Goal: Task Accomplishment & Management: Complete application form

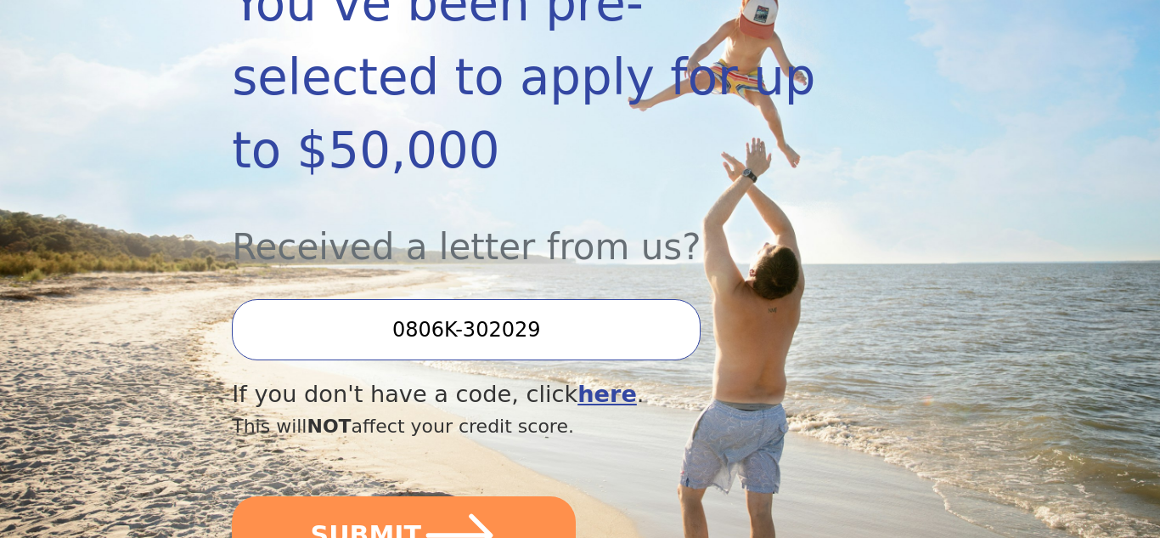
scroll to position [369, 0]
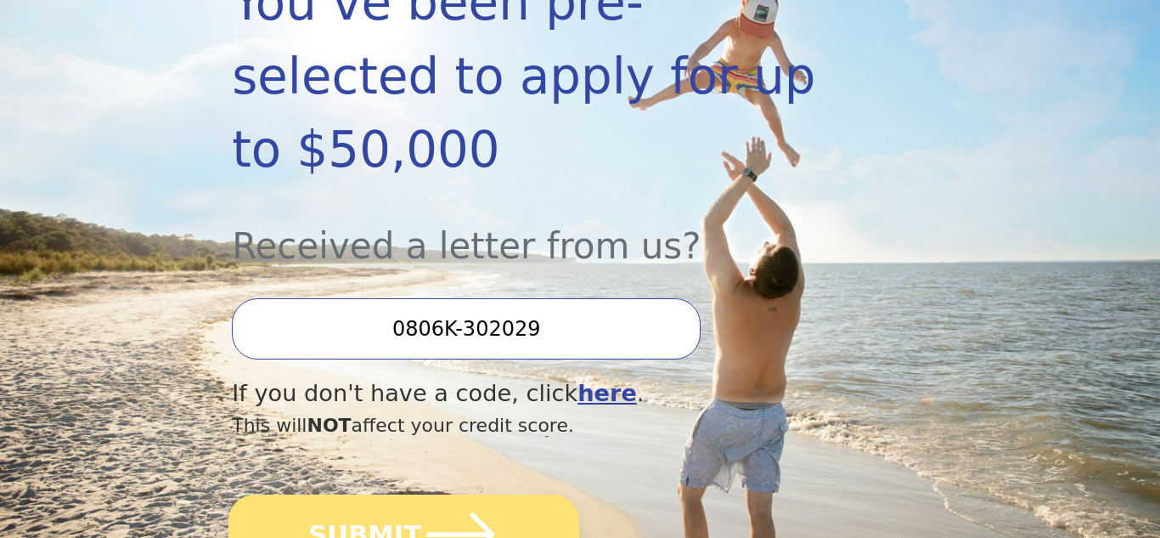
click at [421, 495] on icon "submit" at bounding box center [460, 534] width 78 height 78
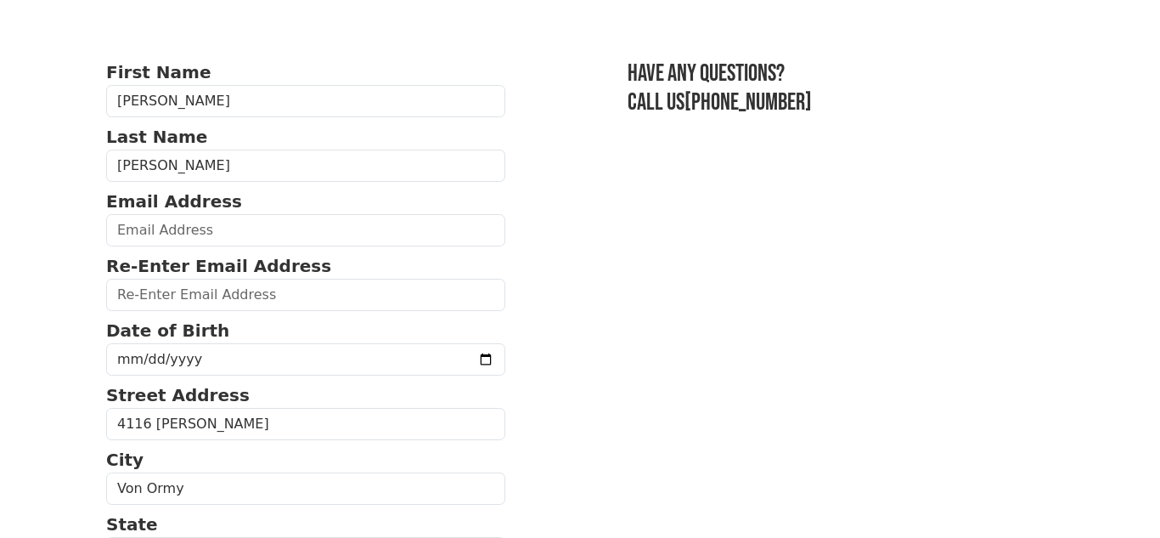
scroll to position [80, 0]
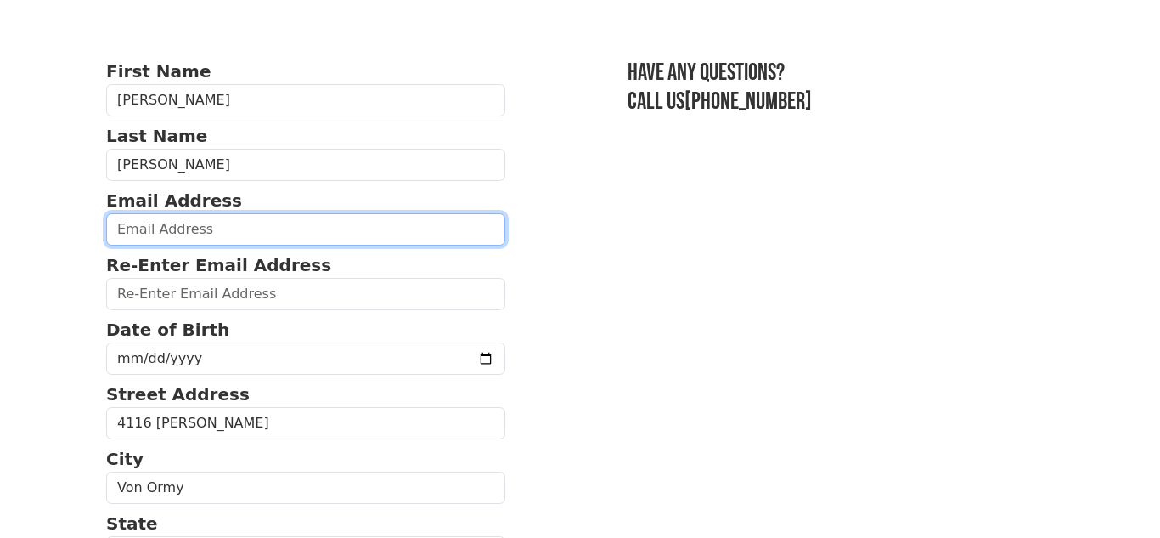
click at [239, 234] on input "email" at bounding box center [305, 229] width 399 height 32
type input "[EMAIL_ADDRESS][DOMAIN_NAME]"
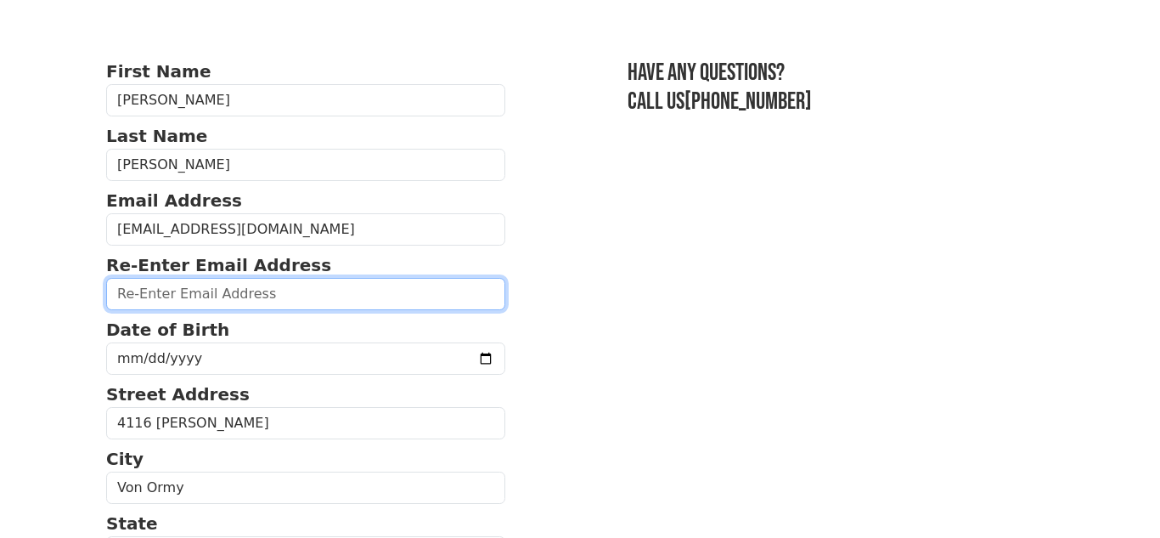
type input "[EMAIL_ADDRESS][DOMAIN_NAME]"
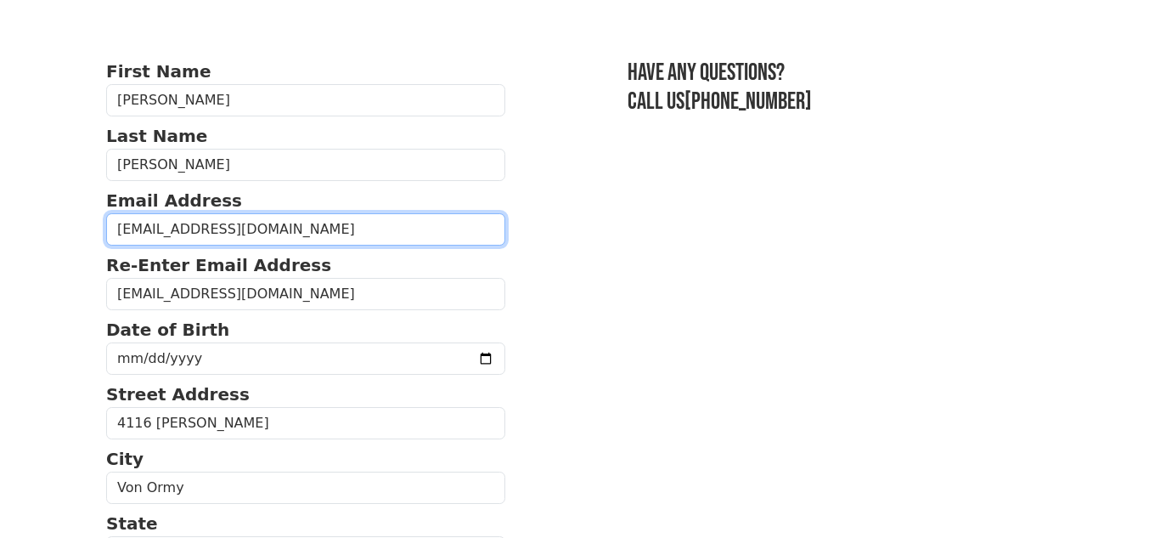
type input "[PHONE_NUMBER]"
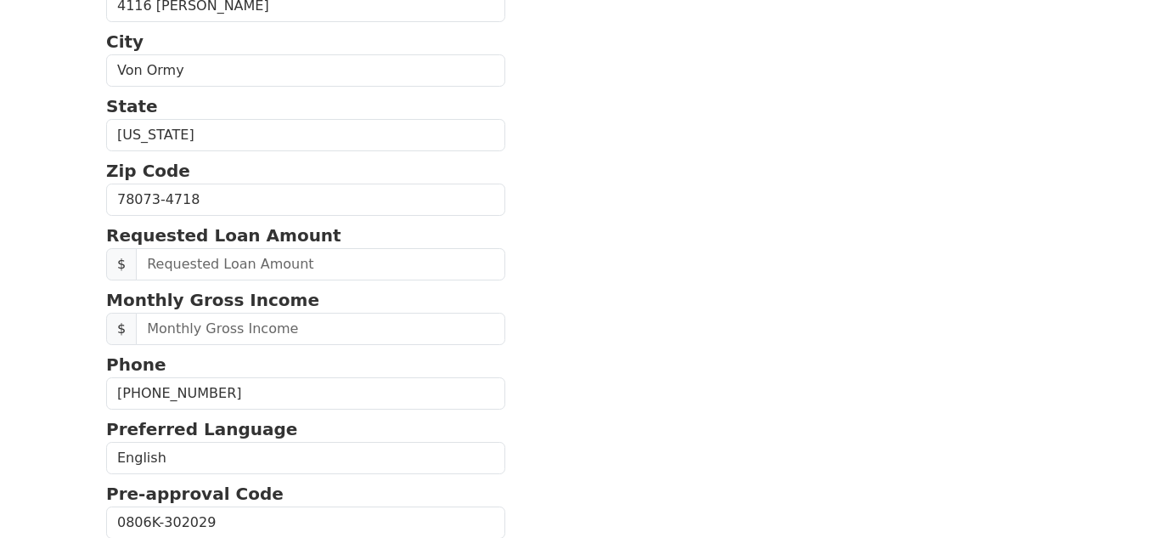
scroll to position [325, 0]
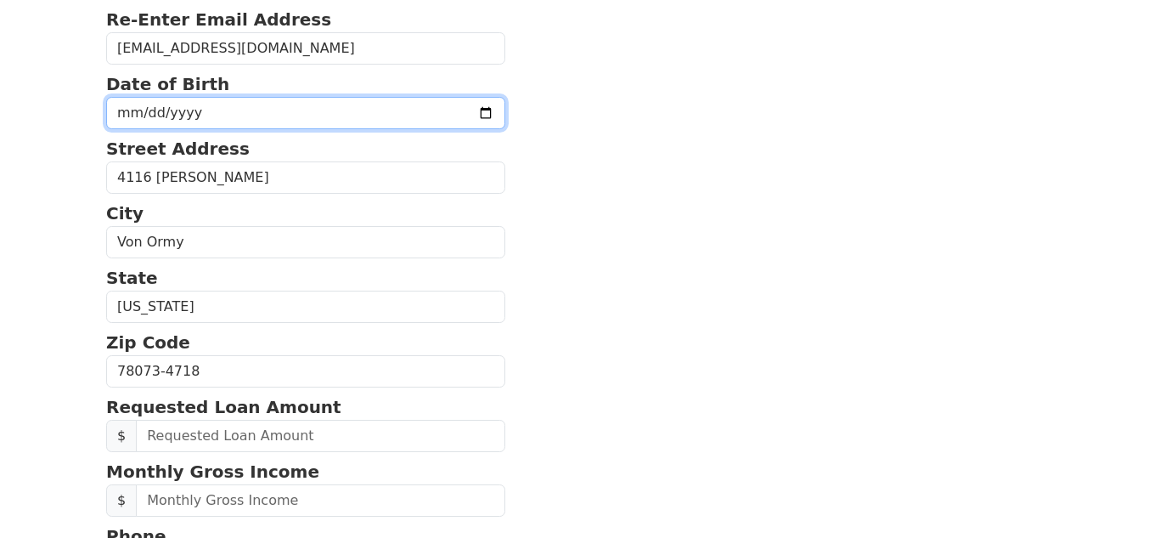
click at [320, 109] on input "date" at bounding box center [305, 113] width 399 height 32
type input "[DATE]"
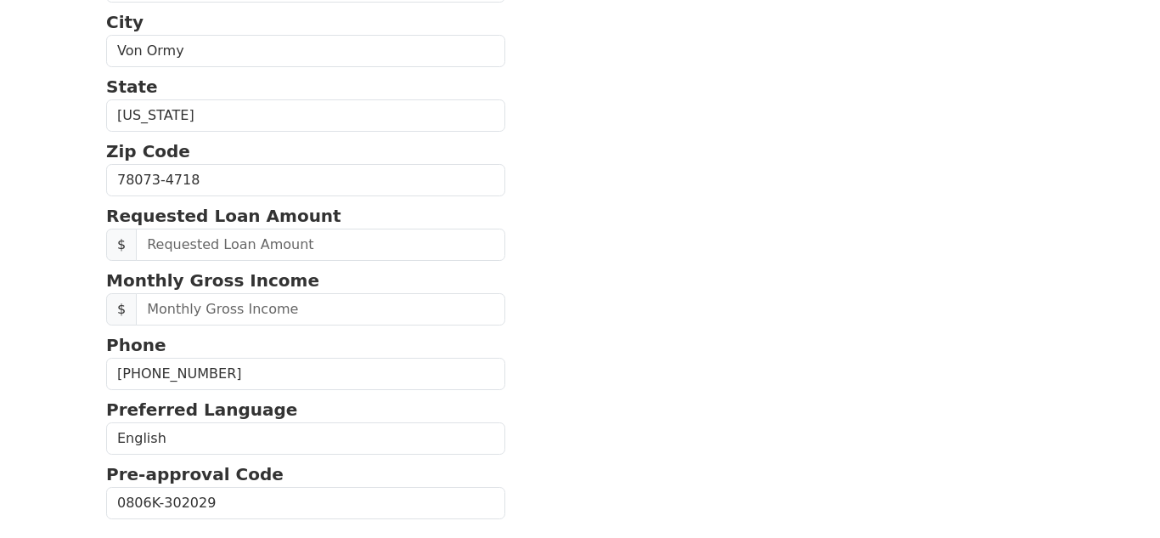
scroll to position [545, 0]
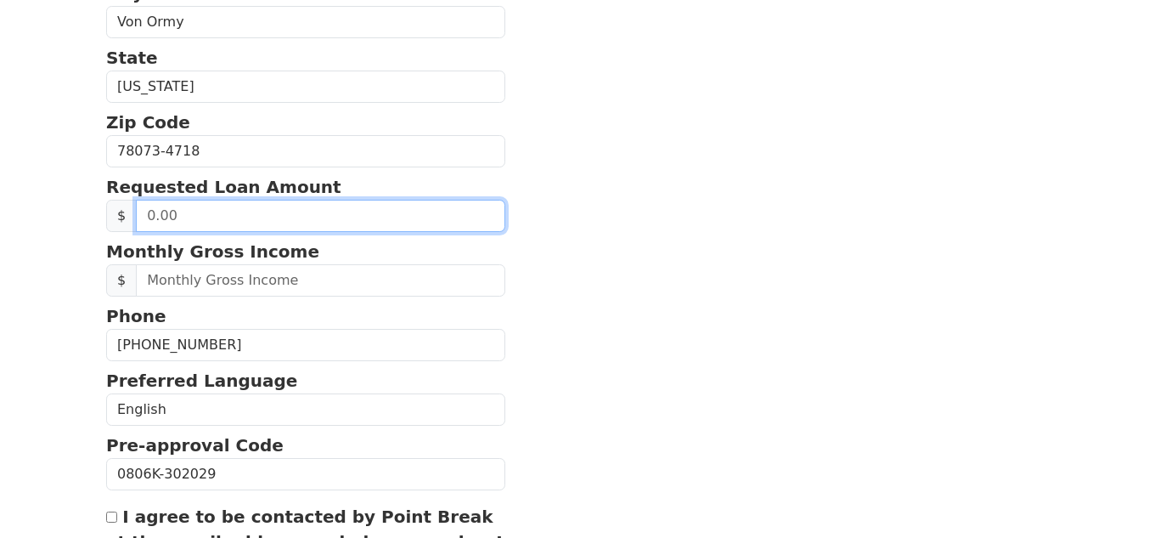
click at [240, 216] on input "text" at bounding box center [320, 216] width 369 height 32
type input "20,000.00"
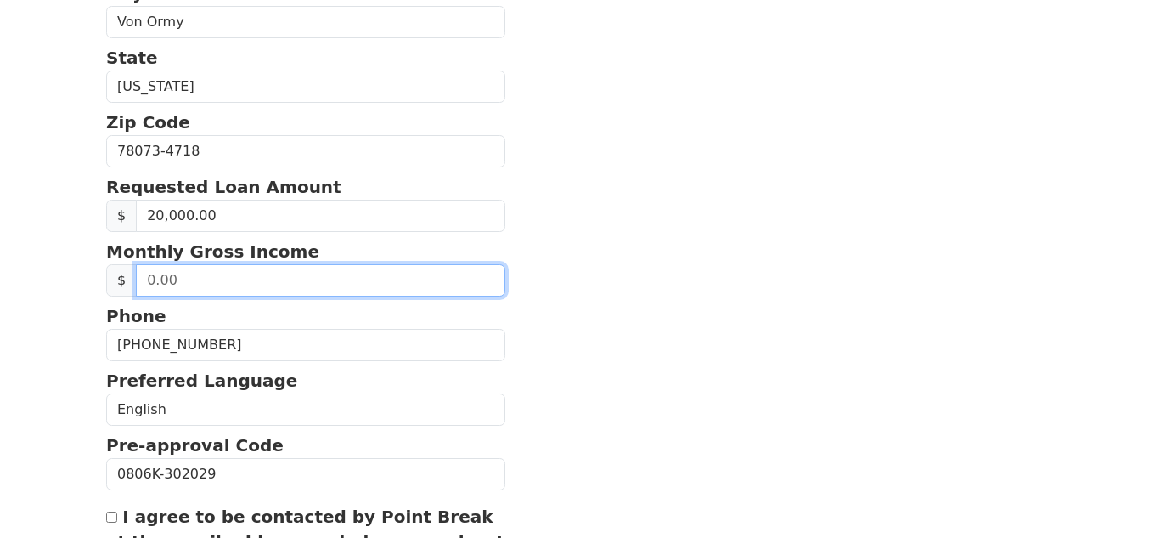
click at [227, 276] on input "text" at bounding box center [320, 280] width 369 height 32
click at [245, 274] on input "35,295.00" at bounding box center [320, 280] width 369 height 32
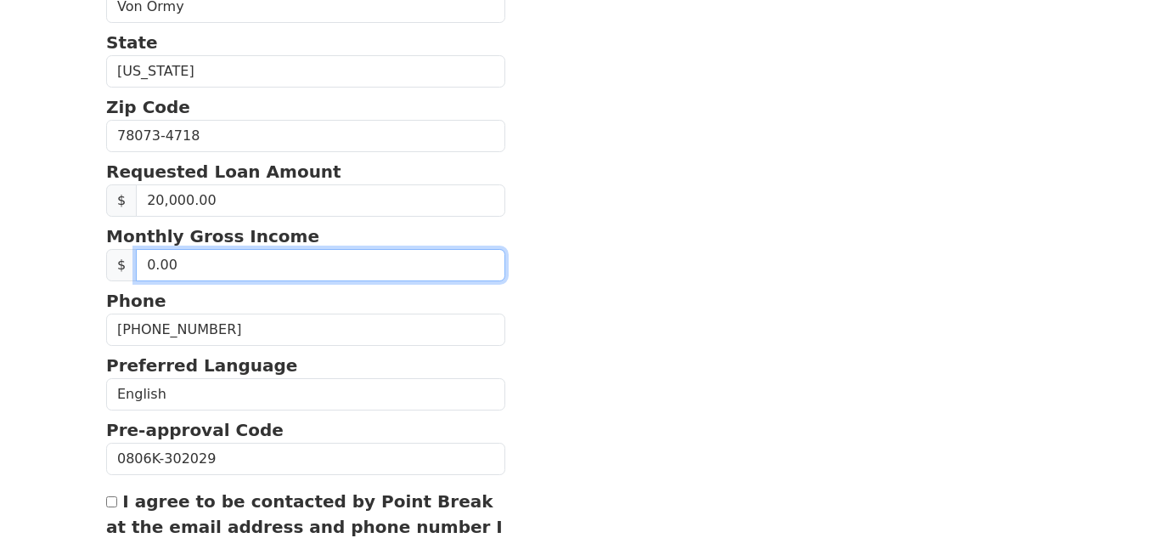
scroll to position [562, 0]
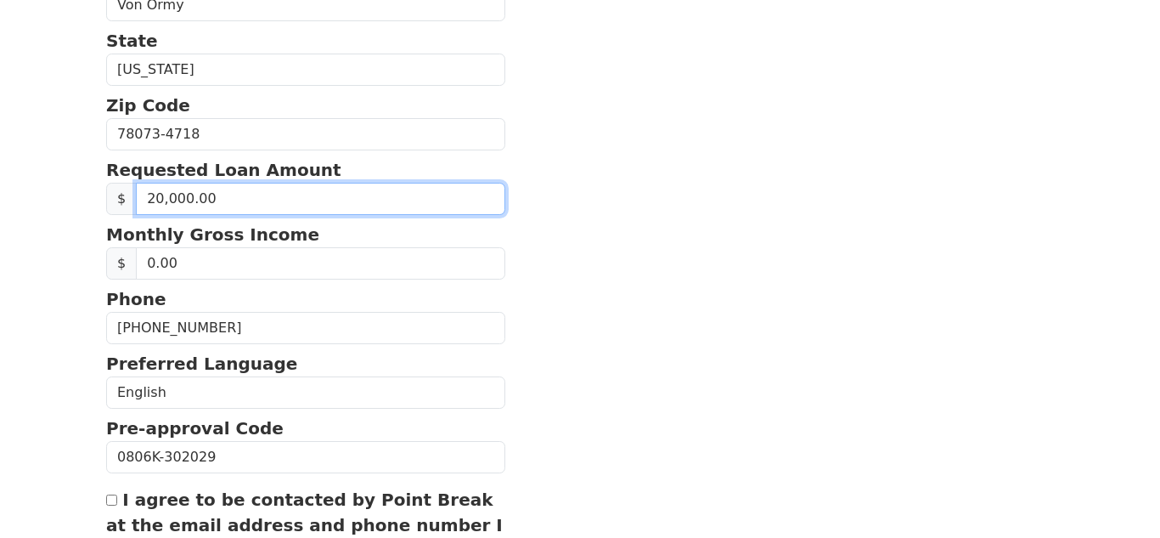
click at [246, 204] on input "20,000.00" at bounding box center [320, 199] width 369 height 32
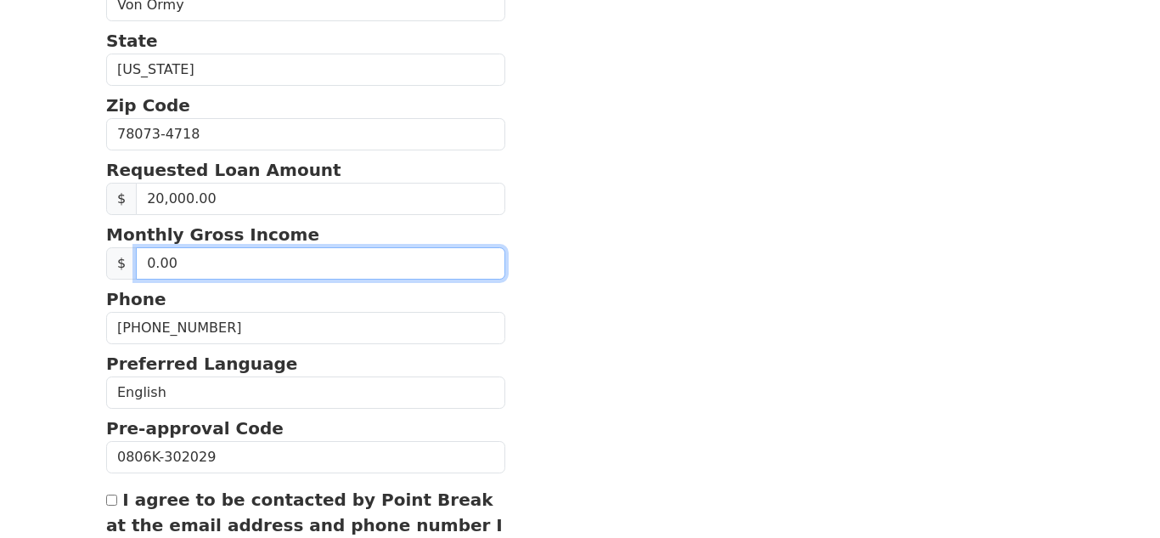
click at [233, 266] on input "0.00" at bounding box center [320, 263] width 369 height 32
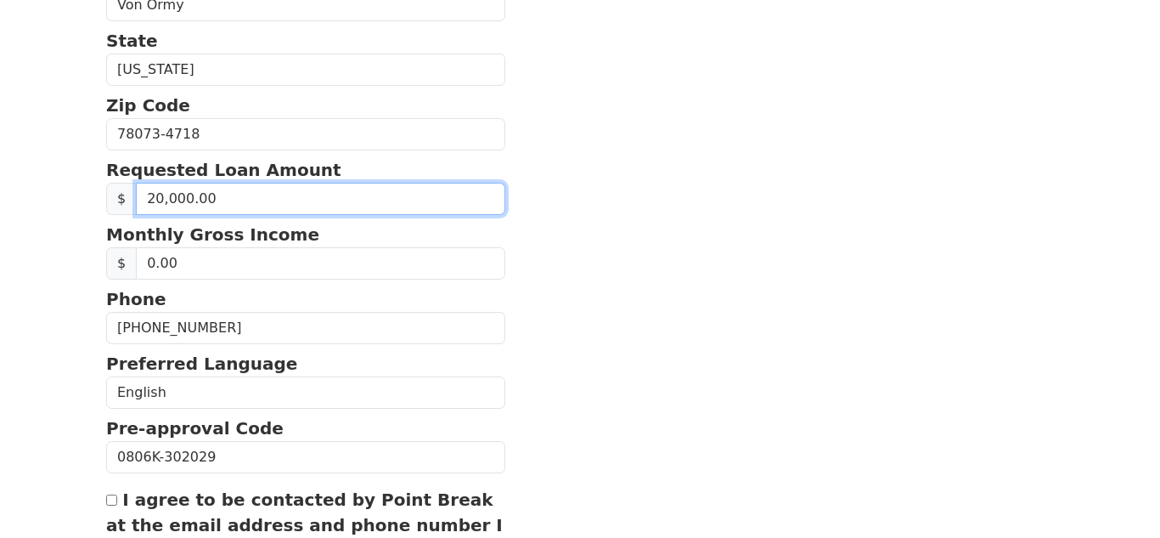
click at [234, 195] on input "20,000.00" at bounding box center [320, 199] width 369 height 32
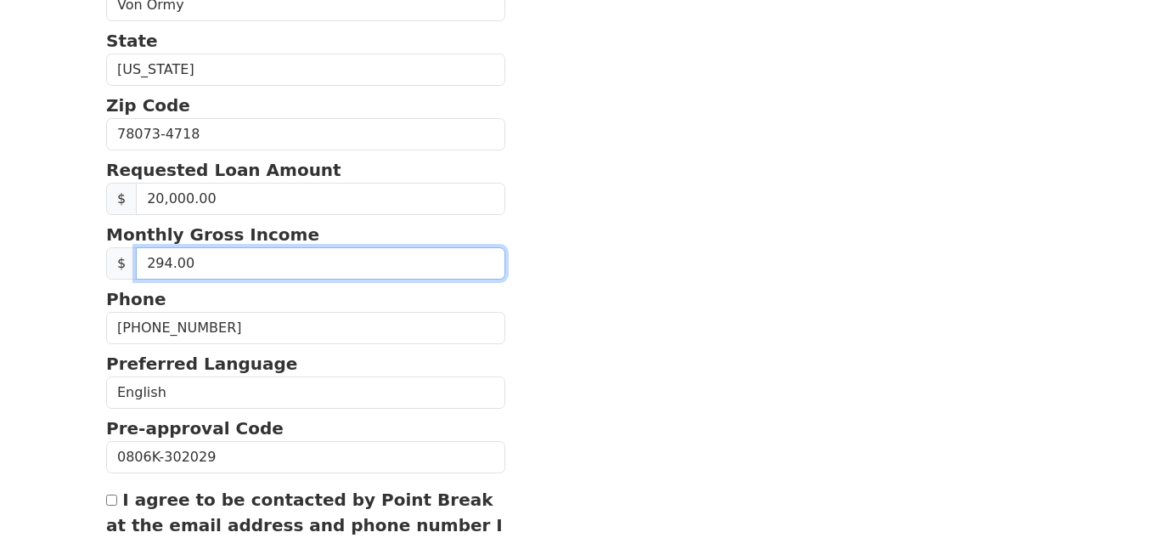
type input "2,941.00"
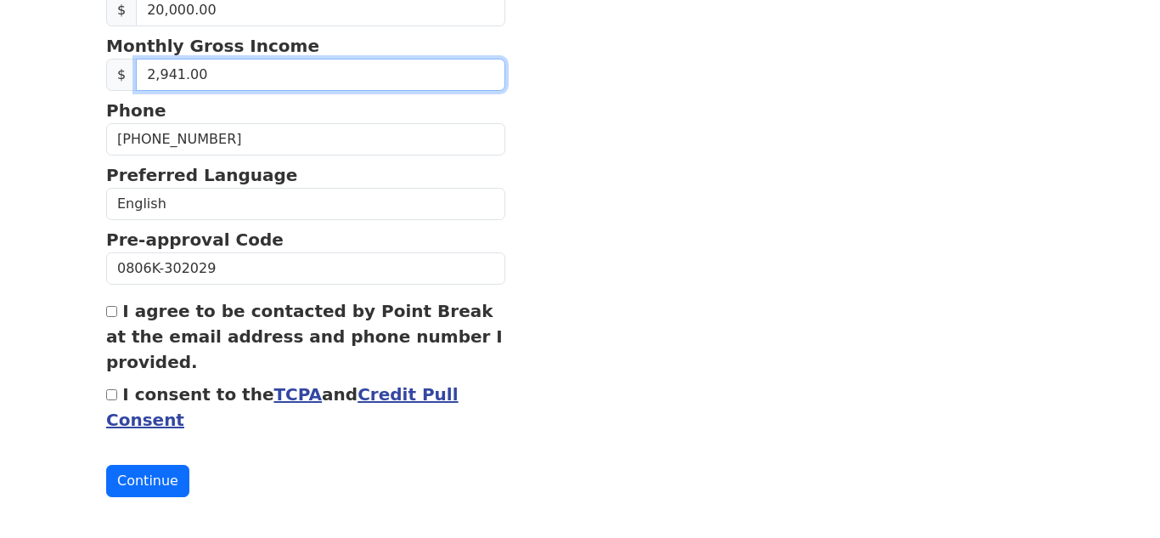
scroll to position [761, 0]
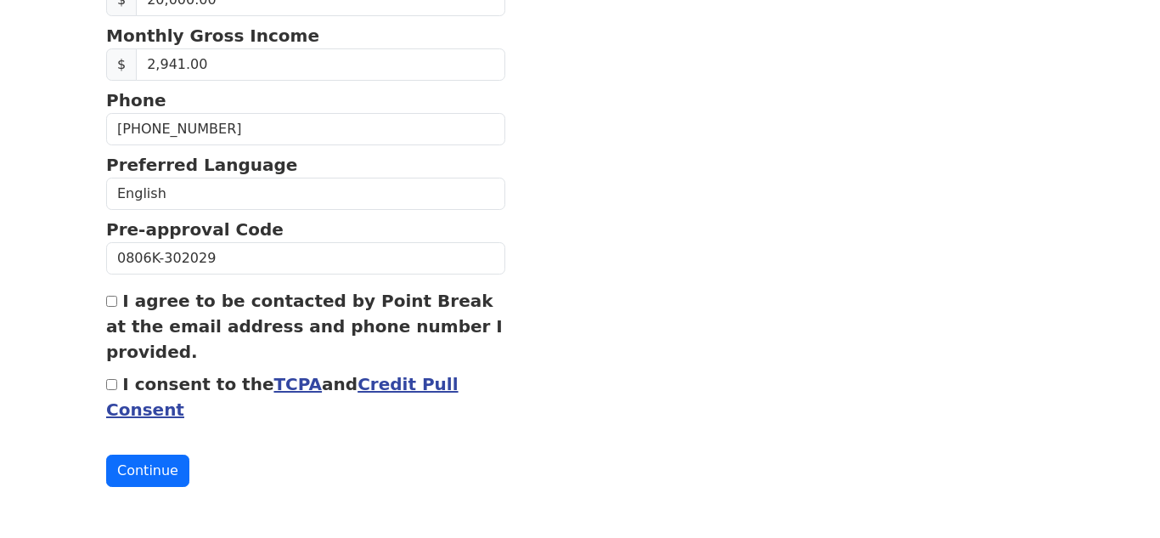
click at [115, 299] on input "I agree to be contacted by Point Break at the email address and phone number I …" at bounding box center [111, 301] width 11 height 11
checkbox input "true"
click at [111, 383] on input "I consent to the TCPA and Credit Pull Consent" at bounding box center [111, 384] width 11 height 11
checkbox input "true"
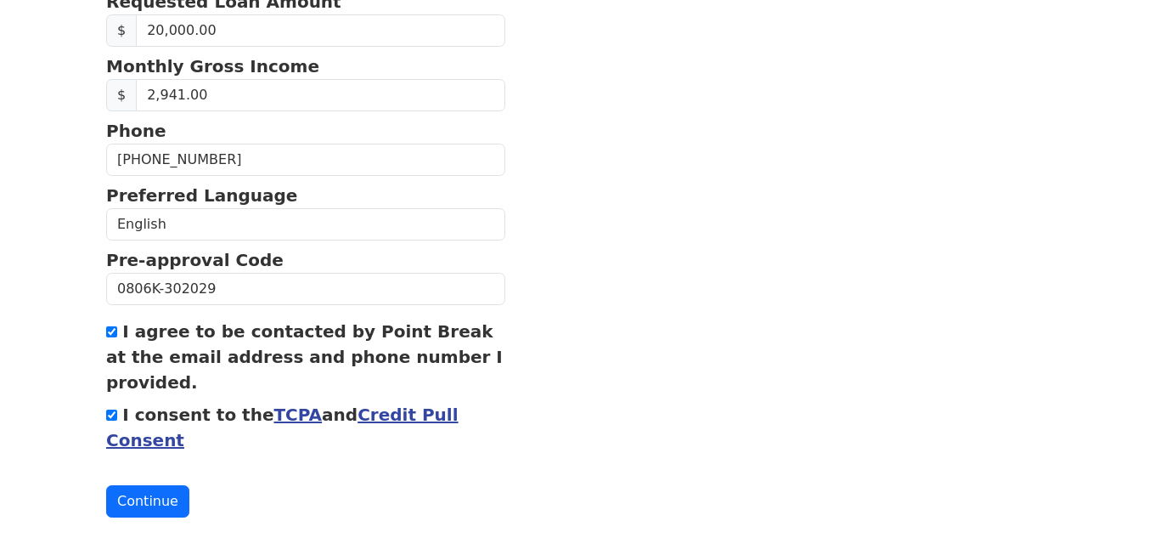
scroll to position [741, 0]
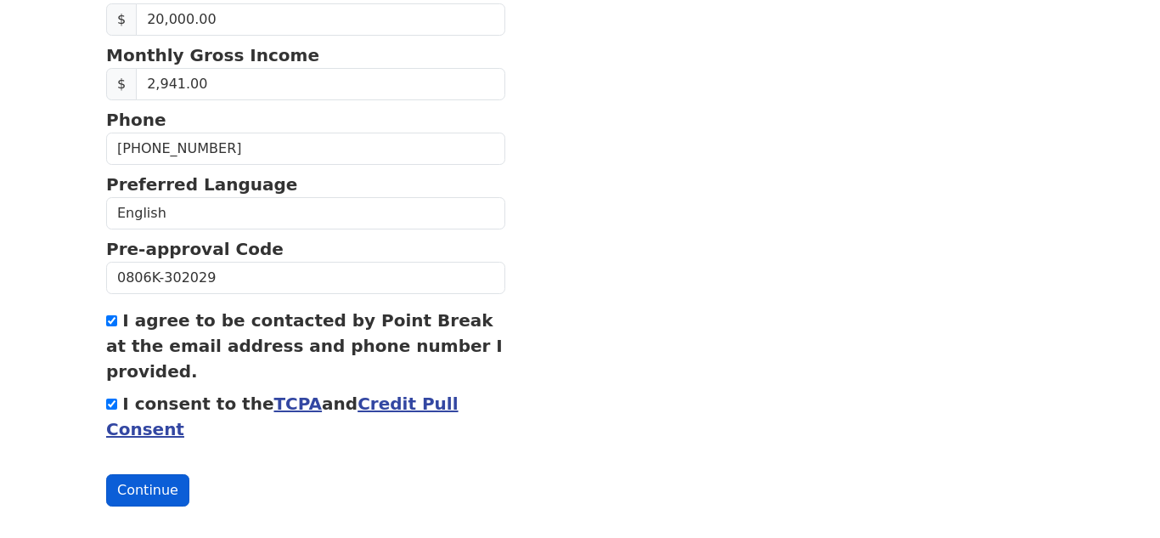
click at [161, 485] on button "Continue" at bounding box center [147, 490] width 83 height 32
